Goal: Register for event/course

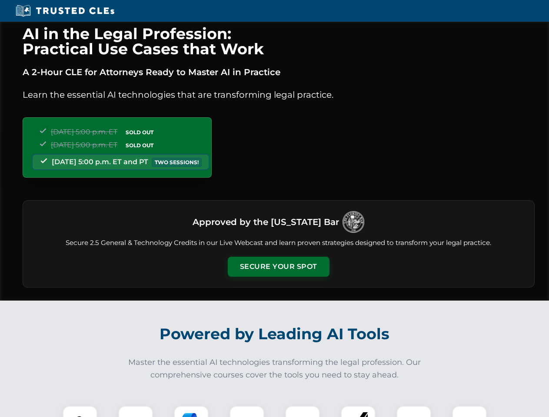
click at [278, 267] on button "Secure Your Spot" at bounding box center [279, 267] width 102 height 20
click at [80, 411] on img at bounding box center [79, 423] width 25 height 25
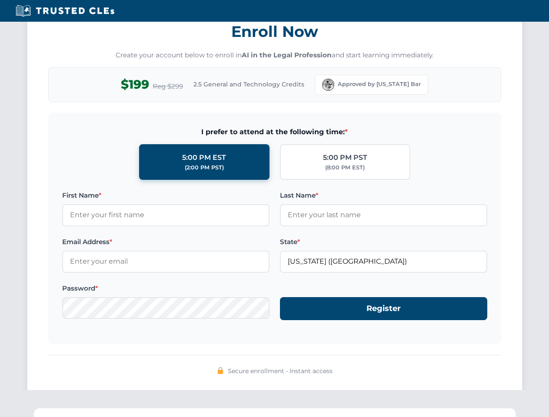
scroll to position [853, 0]
